Goal: Task Accomplishment & Management: Use online tool/utility

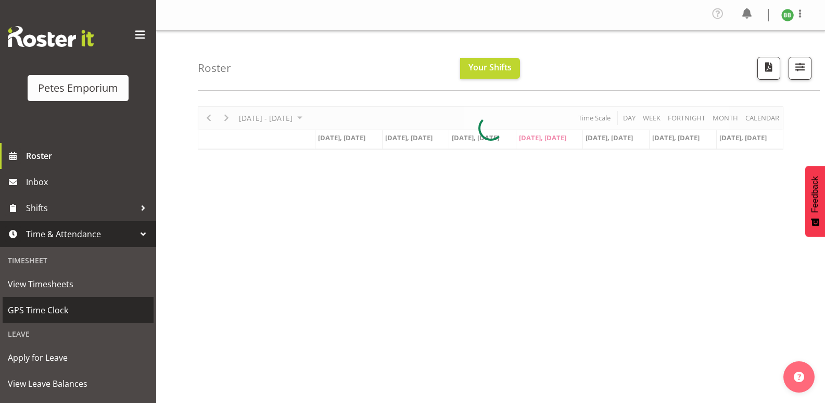
click at [65, 310] on span "GPS Time Clock" at bounding box center [78, 310] width 141 height 16
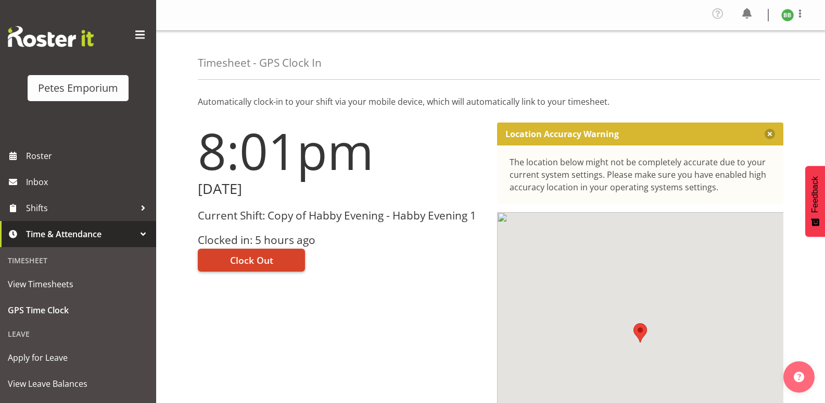
click at [257, 259] on span "Clock Out" at bounding box center [251, 260] width 43 height 14
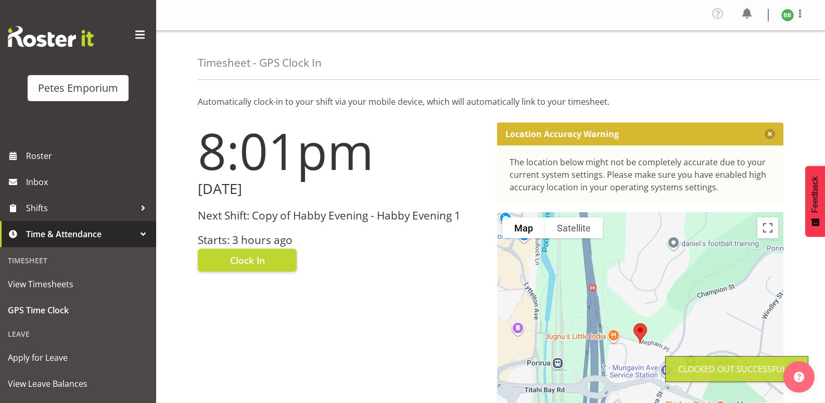
click at [791, 19] on img at bounding box center [788, 15] width 12 height 12
click at [754, 55] on link "Log Out" at bounding box center [757, 57] width 100 height 19
